Goal: Use online tool/utility: Utilize a website feature to perform a specific function

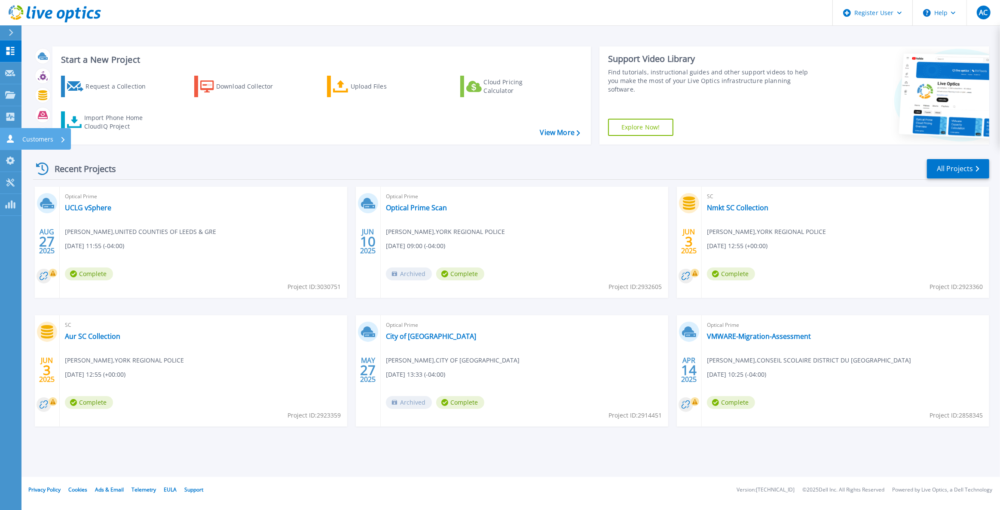
click at [17, 139] on link "Customers Customers" at bounding box center [10, 139] width 21 height 22
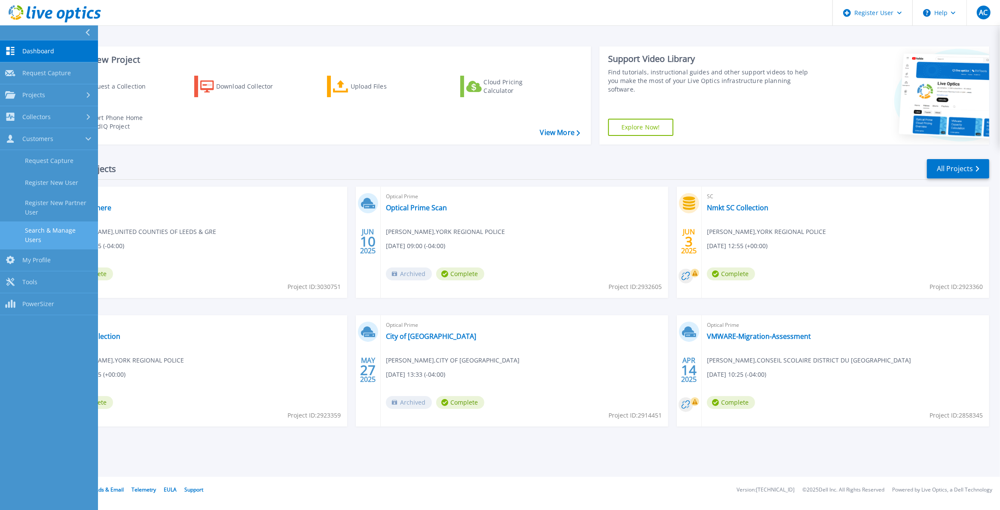
click at [41, 226] on link "Search & Manage Users" at bounding box center [49, 235] width 98 height 28
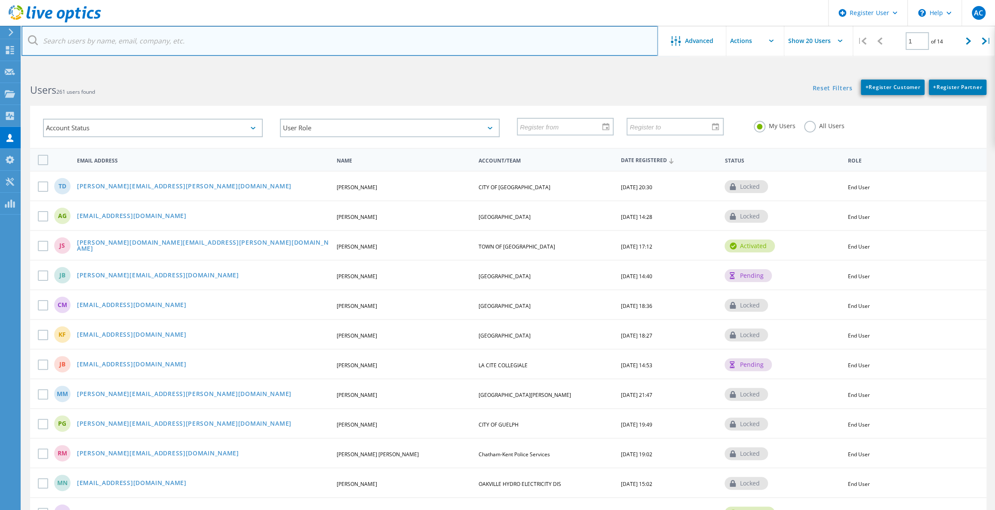
click at [87, 37] on input "text" at bounding box center [339, 41] width 636 height 30
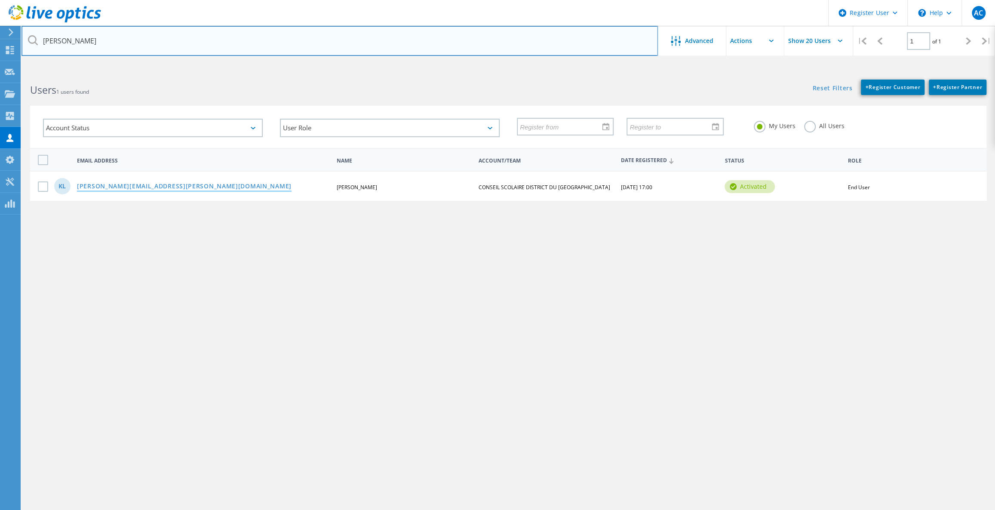
type input "kim"
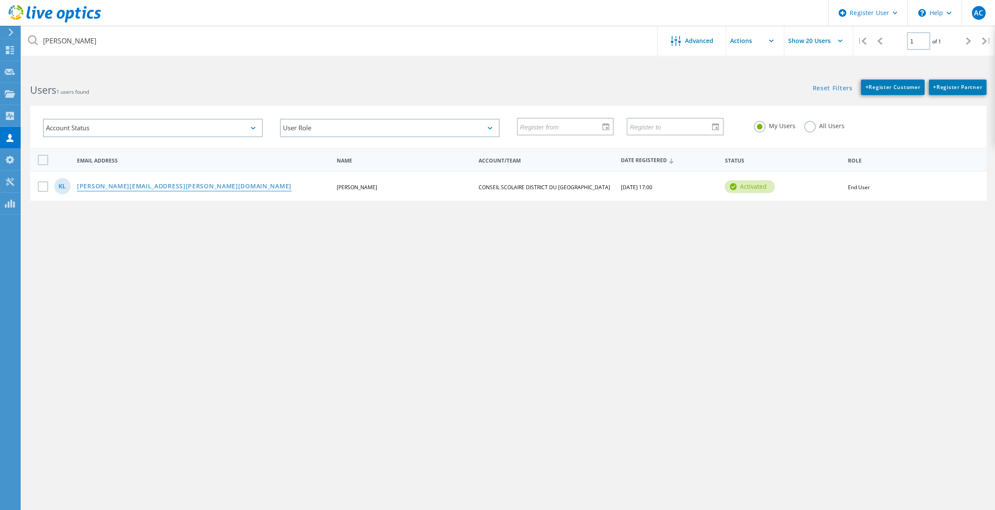
click at [101, 184] on link "[PERSON_NAME][EMAIL_ADDRESS][PERSON_NAME][DOMAIN_NAME]" at bounding box center [184, 186] width 215 height 7
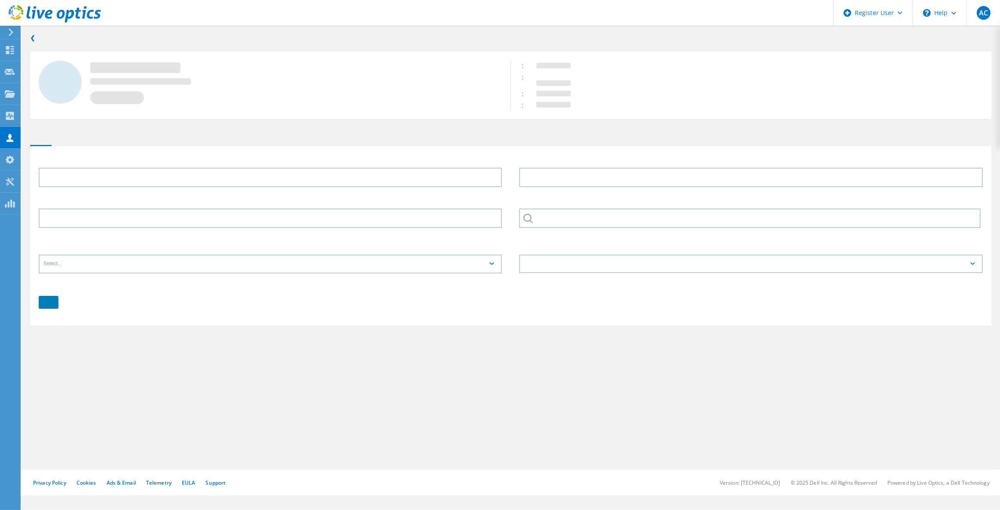
type input "Kim"
type input "Lague"
type input "CONSEIL SCOLAIRE DISTRICT DU [GEOGRAPHIC_DATA]"
type input "English"
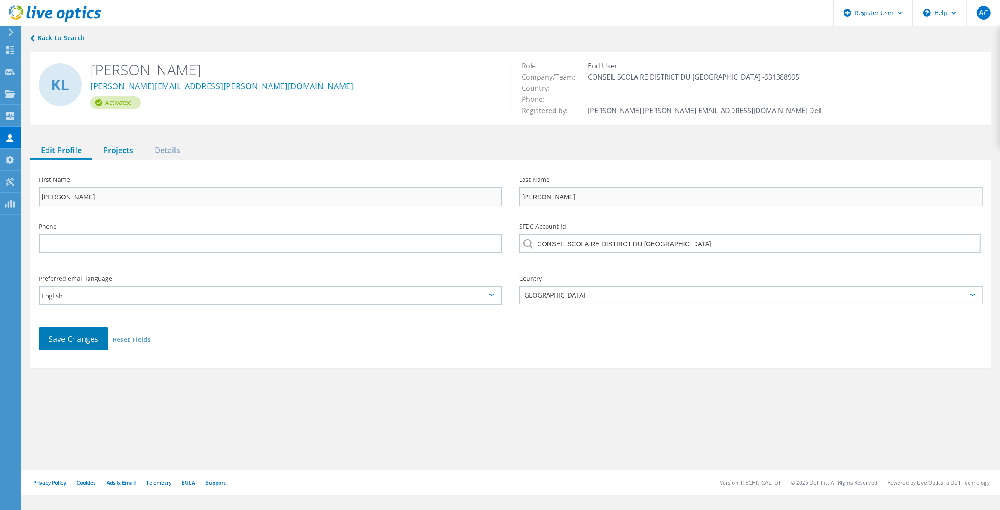
click at [122, 149] on div "Projects" at bounding box center [118, 151] width 52 height 18
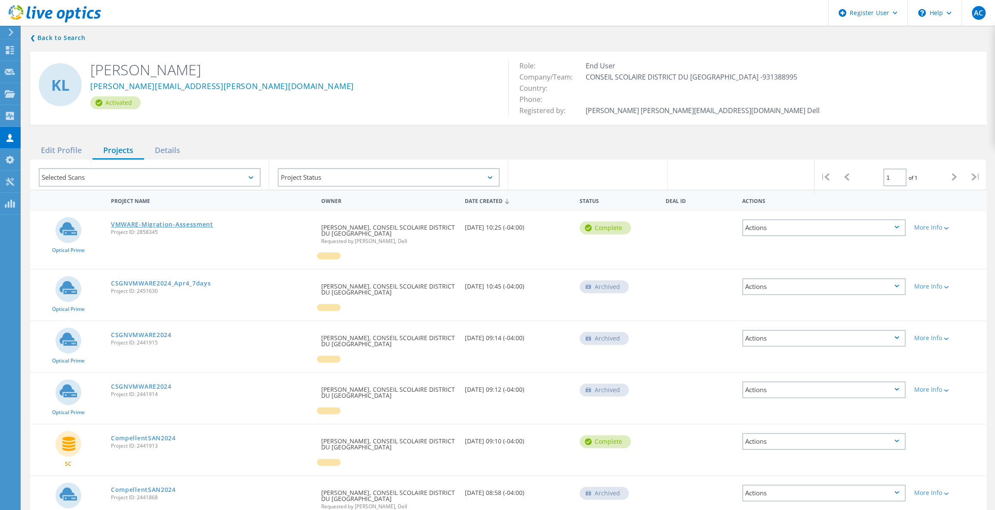
click at [166, 223] on link "VMWARE-Migration-Assessment" at bounding box center [162, 224] width 102 height 6
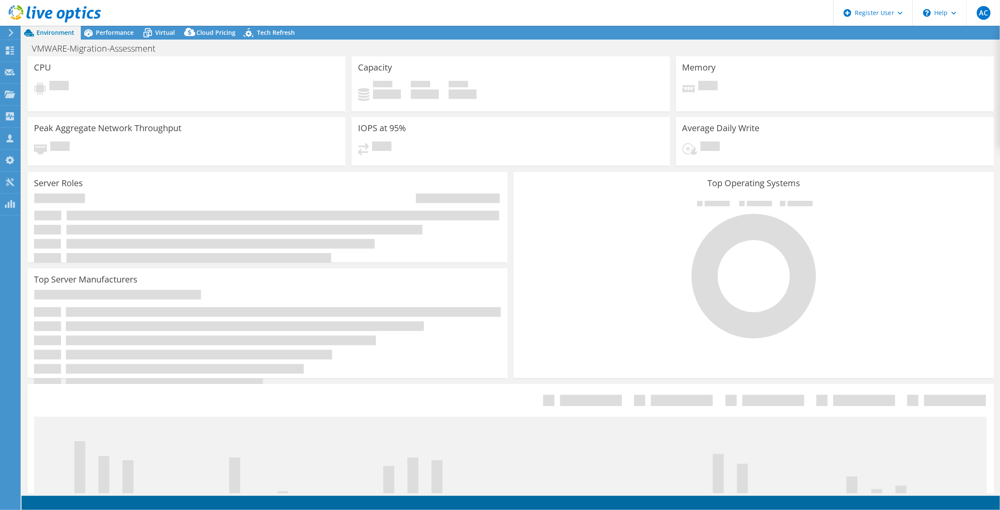
select select "Canada"
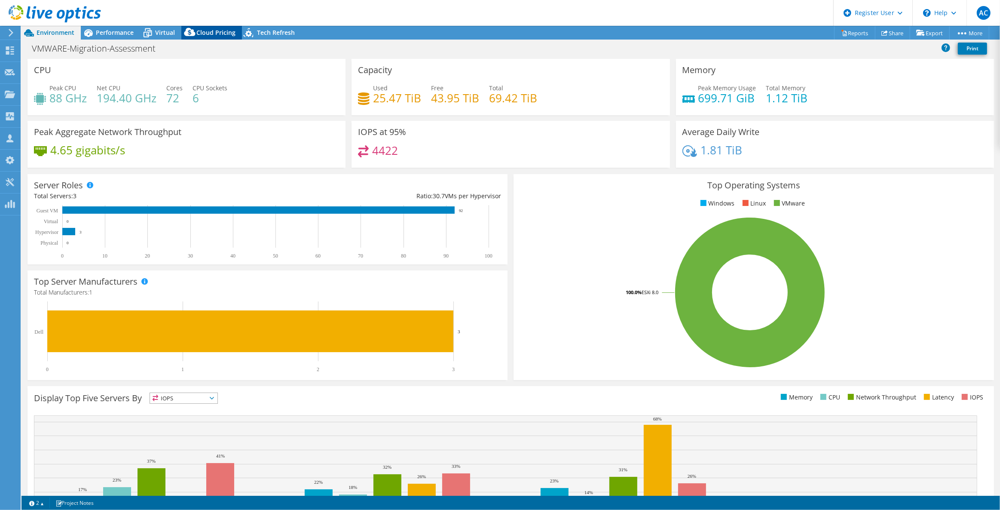
click at [206, 34] on span "Cloud Pricing" at bounding box center [215, 32] width 39 height 8
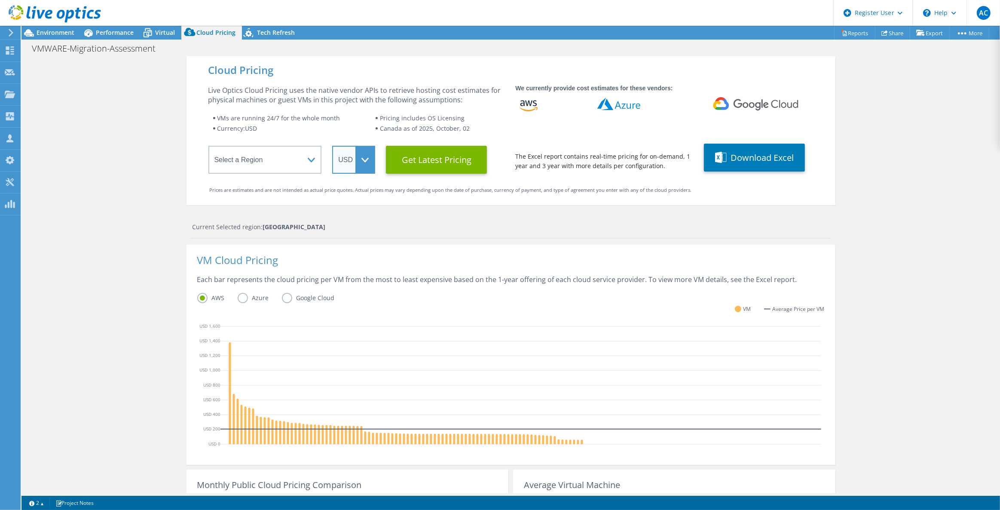
click at [367, 151] on select "ARS AUD BRL CAD CHF CLP CNY DKK EUR GBP HKD HUF INR JPY MXN MYR NOK NZD PEN SEK…" at bounding box center [353, 160] width 43 height 28
select select "CAD"
click at [332, 146] on select "ARS AUD BRL CAD CHF CLP CNY DKK EUR GBP HKD HUF INR JPY MXN MYR NOK NZD PEN SEK…" at bounding box center [353, 160] width 43 height 28
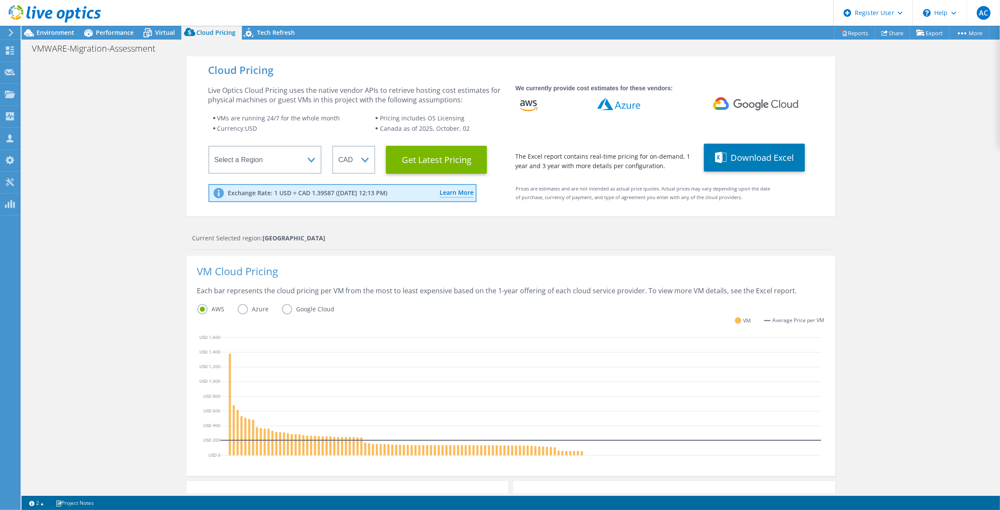
click at [239, 310] on label "Azure" at bounding box center [260, 309] width 44 height 10
click at [0, 0] on input "Azure" at bounding box center [0, 0] width 0 height 0
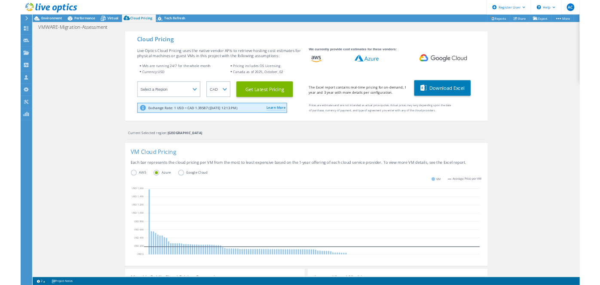
scroll to position [115, 0]
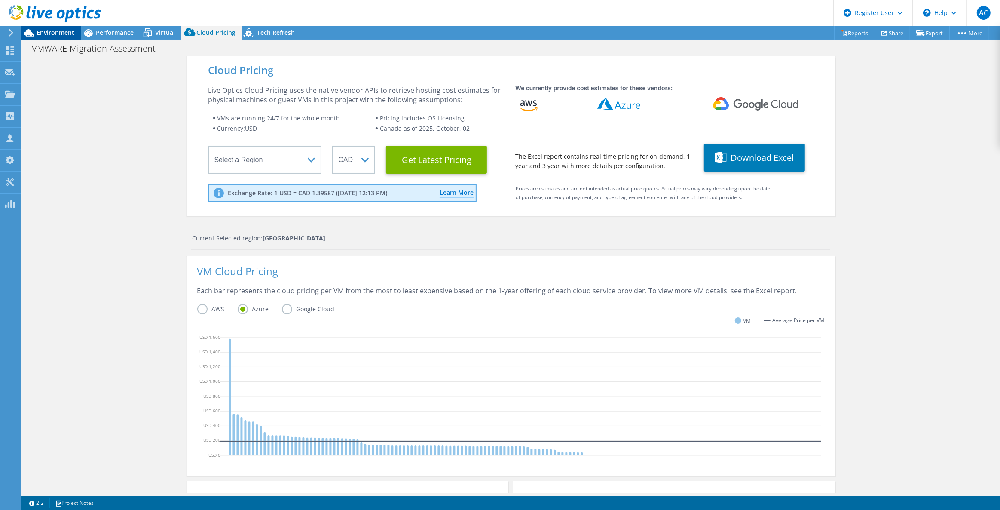
click at [51, 31] on span "Environment" at bounding box center [56, 32] width 38 height 8
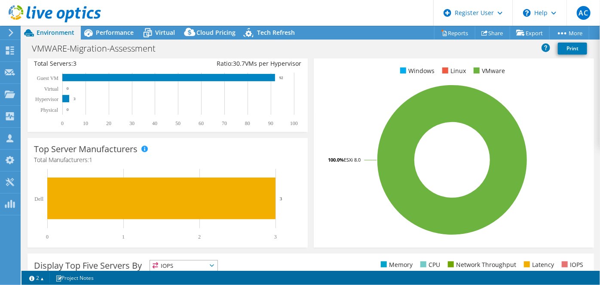
scroll to position [117, 0]
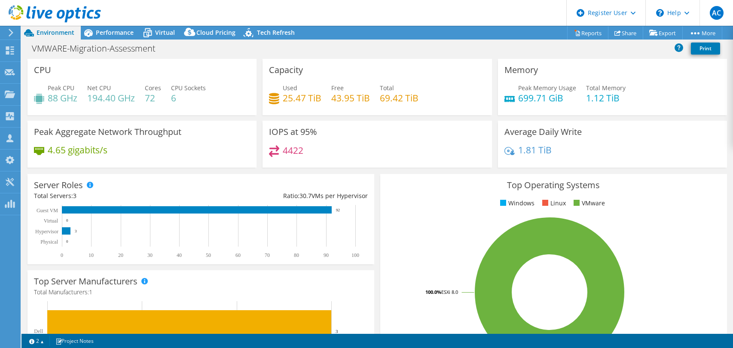
select select "[GEOGRAPHIC_DATA]"
select select "CAD"
